Goal: Task Accomplishment & Management: Complete application form

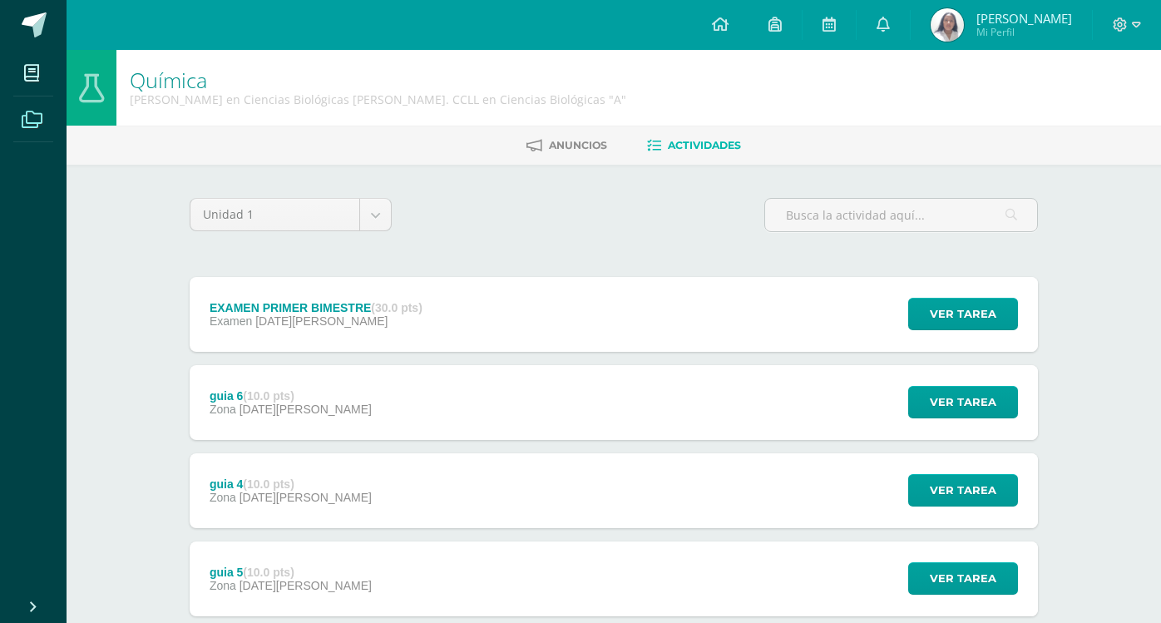
scroll to position [456, 0]
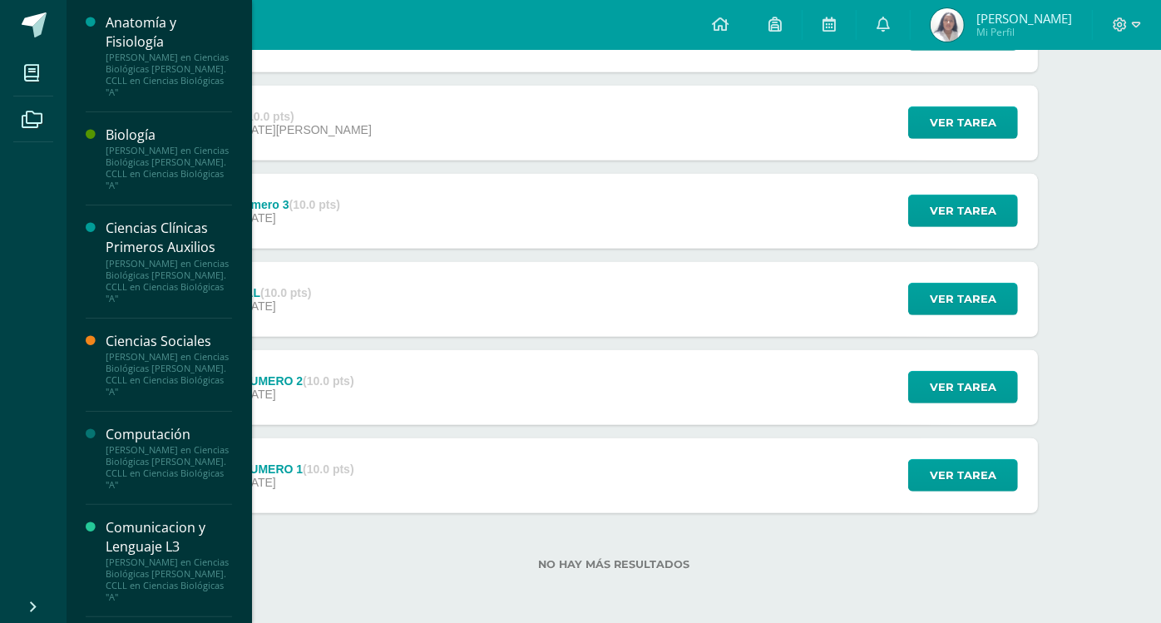
click at [154, 510] on div "Comunicacion y Lenguaje L3 Quinto Bachillerato en Ciencias Biológicas Bach. CCL…" at bounding box center [159, 561] width 146 height 112
click at [150, 537] on div "Comunicacion y Lenguaje L3" at bounding box center [169, 537] width 126 height 38
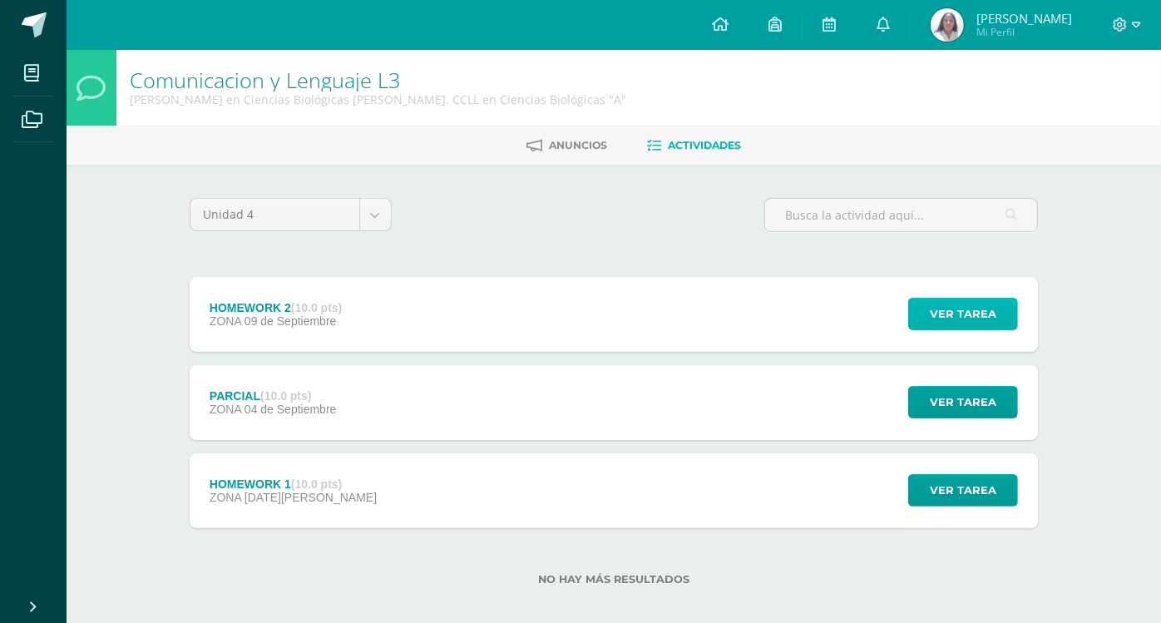
click at [934, 315] on span "Ver tarea" at bounding box center [963, 314] width 67 height 31
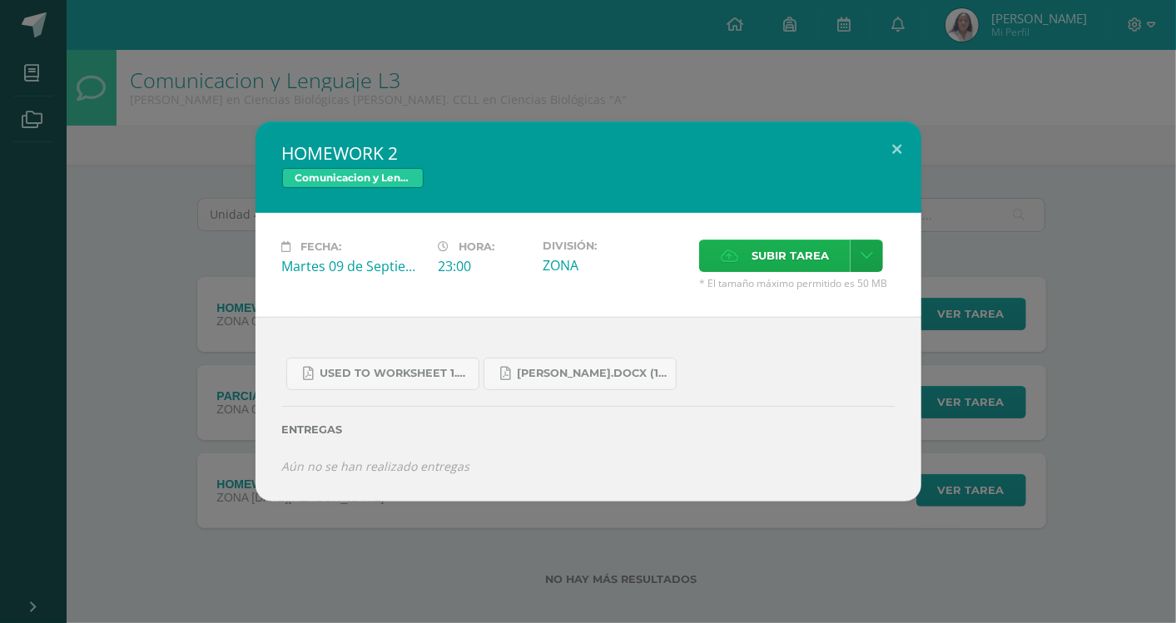
click at [797, 249] on span "Subir tarea" at bounding box center [789, 255] width 77 height 31
click at [0, 0] on input "Subir tarea" at bounding box center [0, 0] width 0 height 0
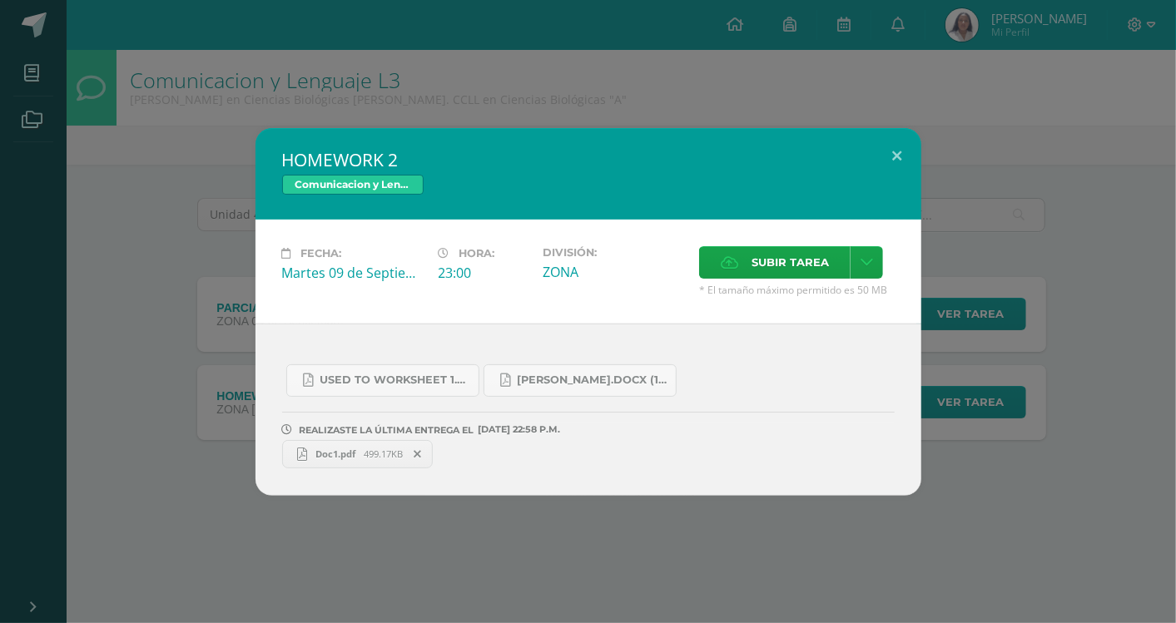
click at [356, 462] on link "Doc1.pdf 499.17KB" at bounding box center [357, 454] width 151 height 28
click at [900, 151] on button at bounding box center [897, 156] width 47 height 57
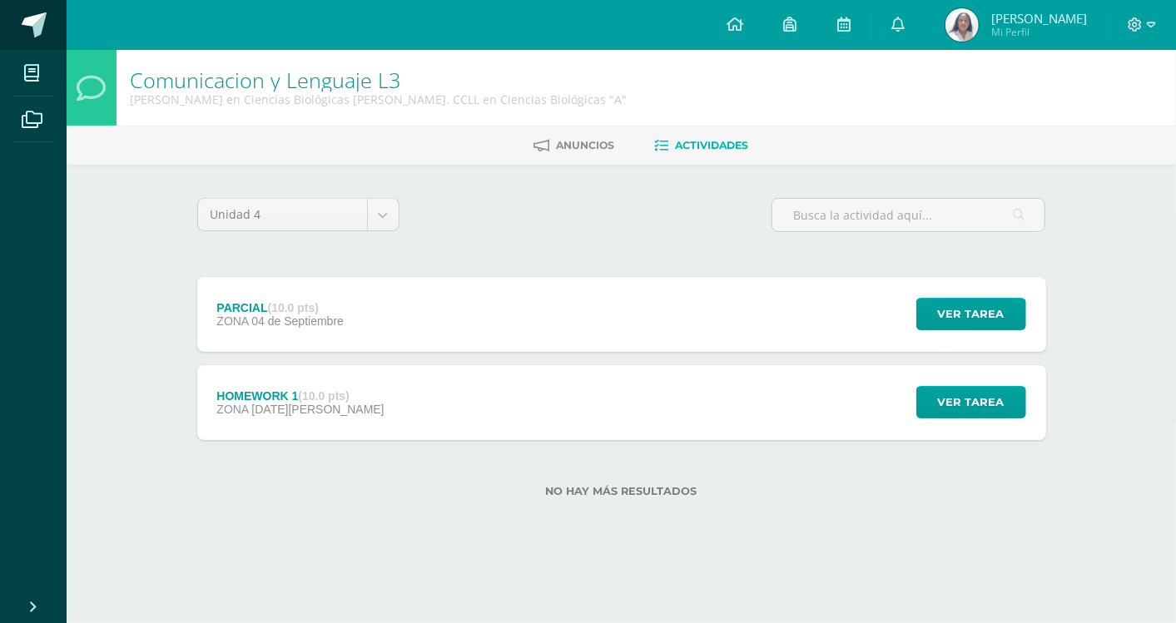
click at [61, 42] on span at bounding box center [91, 25] width 78 height 35
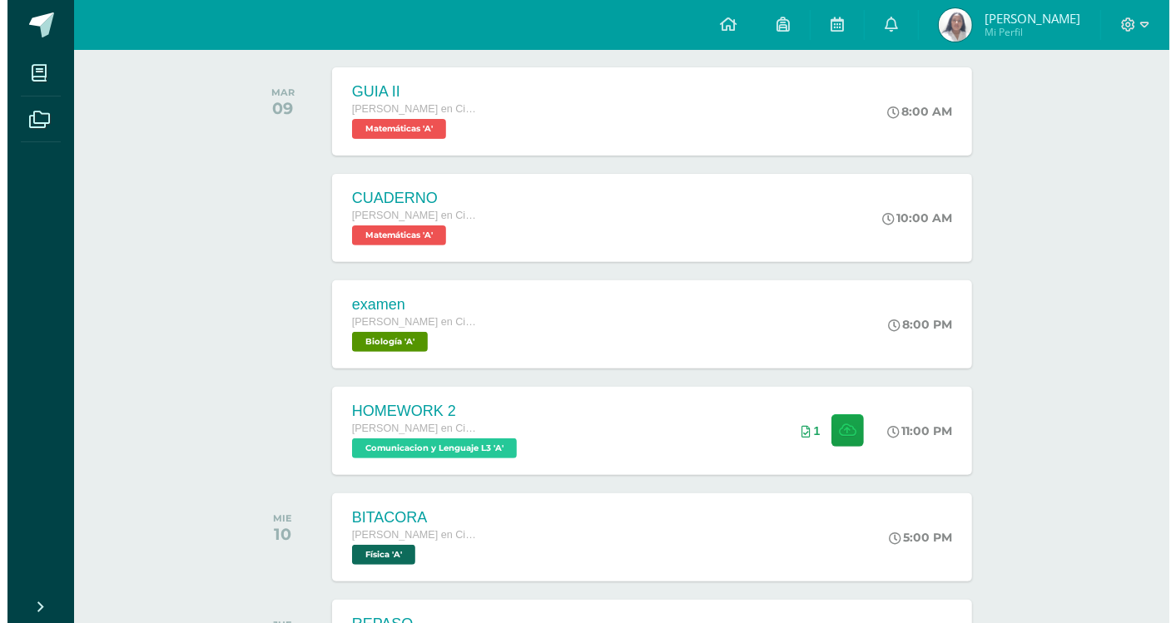
scroll to position [262, 0]
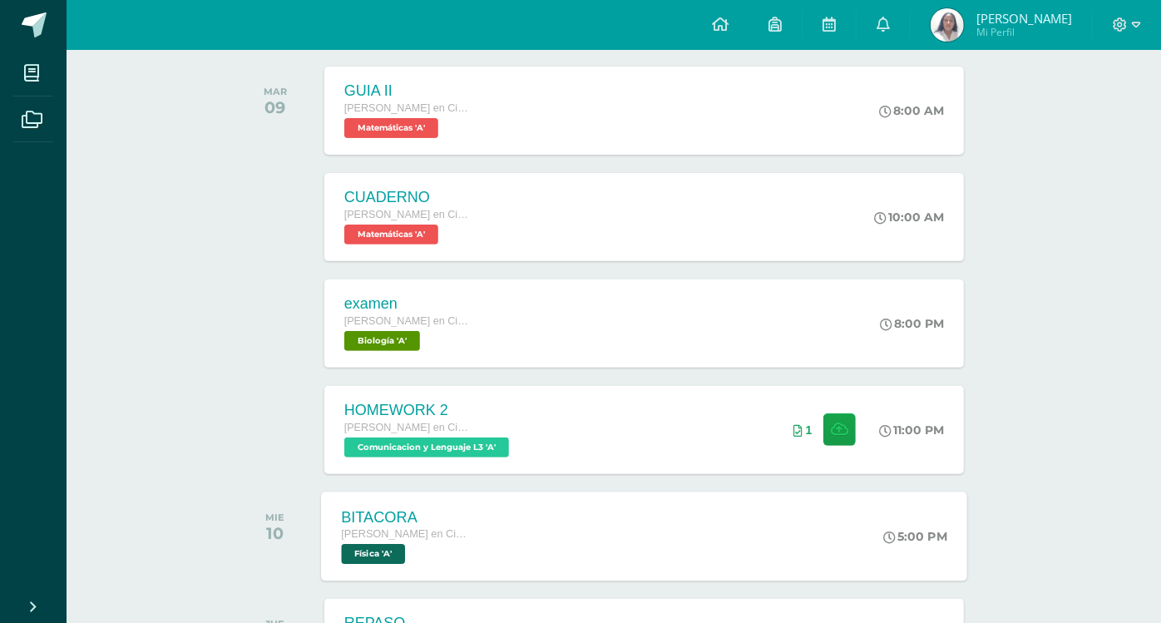
click at [444, 505] on div "BITACORA [PERSON_NAME] en Ciencias Biológicas [PERSON_NAME]. CCLL en Ciencias B…" at bounding box center [404, 536] width 166 height 89
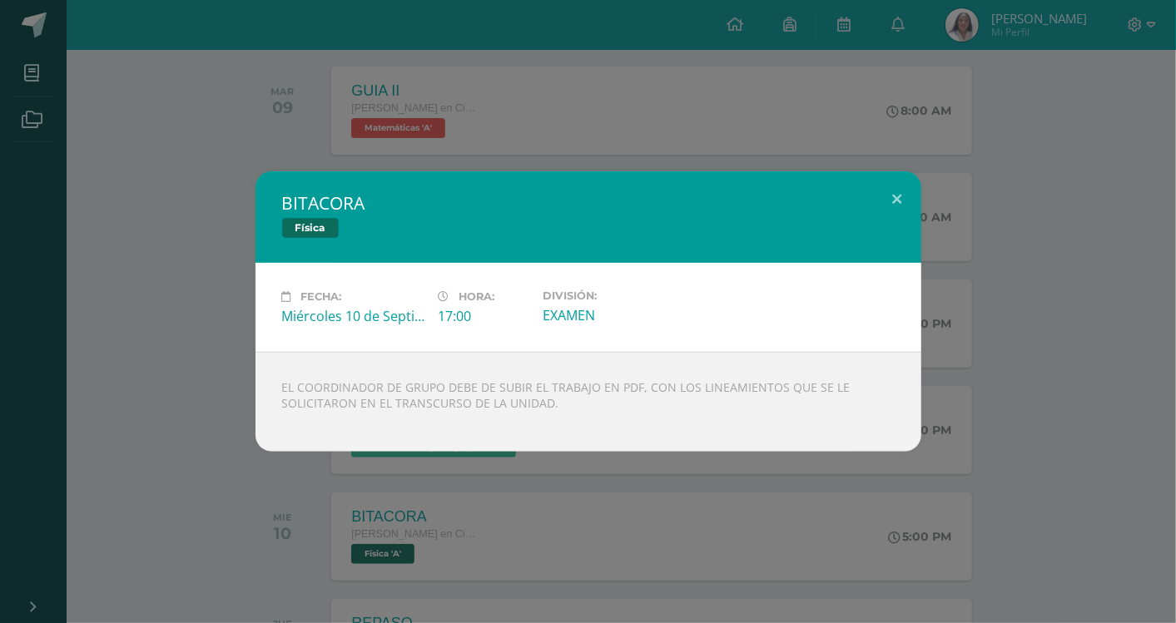
click at [943, 328] on div "BITACORA Física Fecha: [DATE] Hora: 17:00 División: EXAMEN" at bounding box center [588, 311] width 1162 height 280
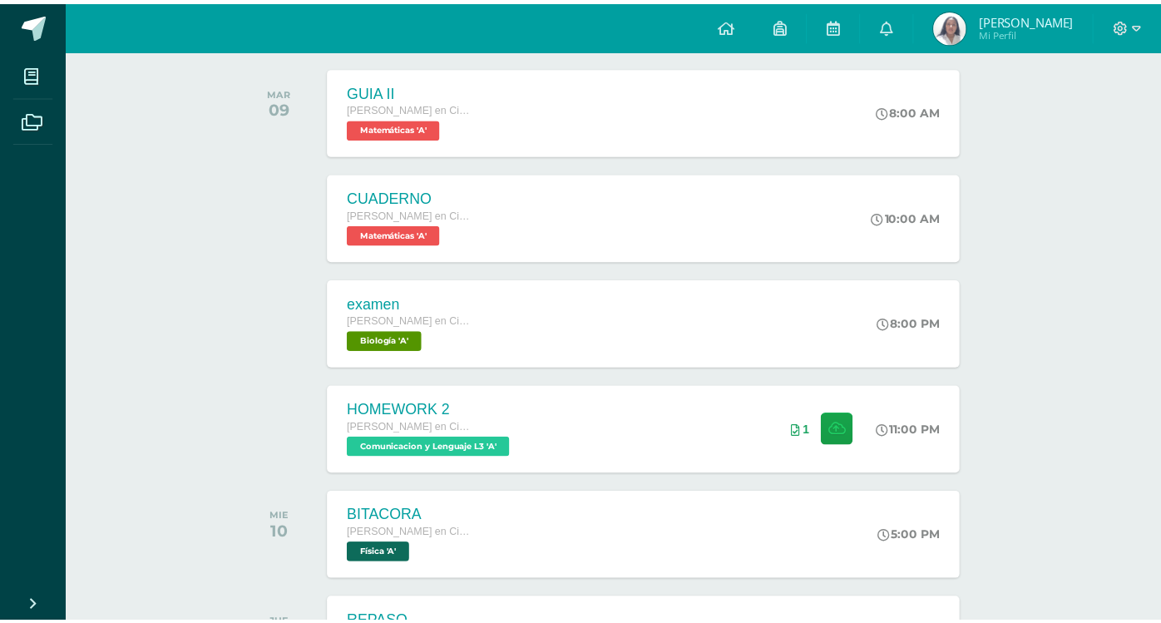
scroll to position [419, 0]
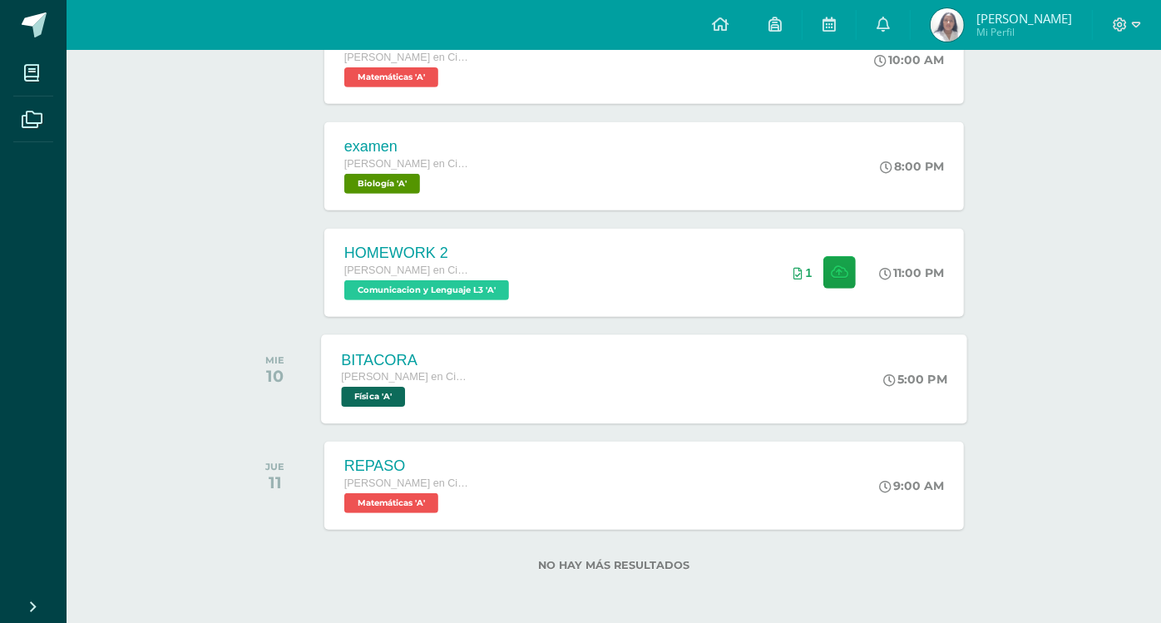
click at [428, 347] on div "BITACORA [PERSON_NAME] en Ciencias Biológicas [PERSON_NAME]. CCLL en Ciencias B…" at bounding box center [404, 378] width 166 height 89
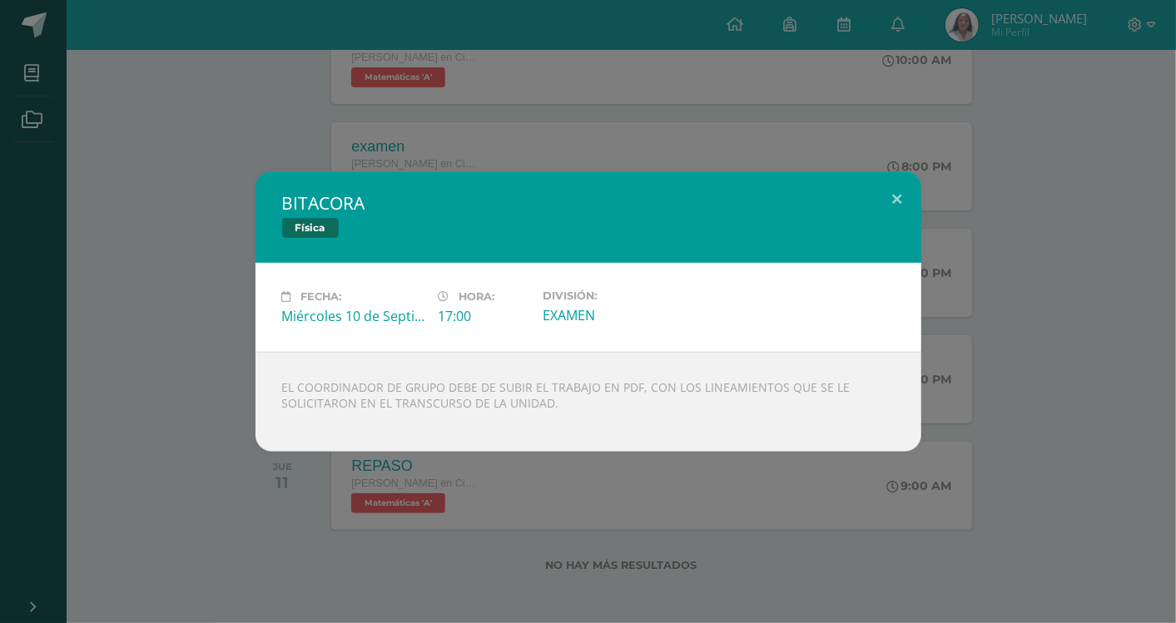
click at [963, 290] on div "BITACORA Física Fecha: [DATE] Hora: 17:00 División: EXAMEN" at bounding box center [588, 311] width 1162 height 280
